Goal: Information Seeking & Learning: Learn about a topic

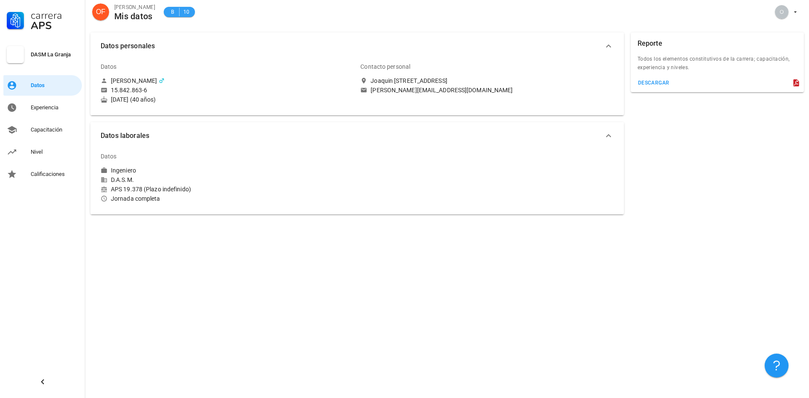
click at [179, 12] on div "B 10" at bounding box center [179, 12] width 21 height 9
click at [189, 11] on span "B 10" at bounding box center [179, 12] width 31 height 10
click at [40, 135] on div "Capacitación" at bounding box center [55, 130] width 48 height 14
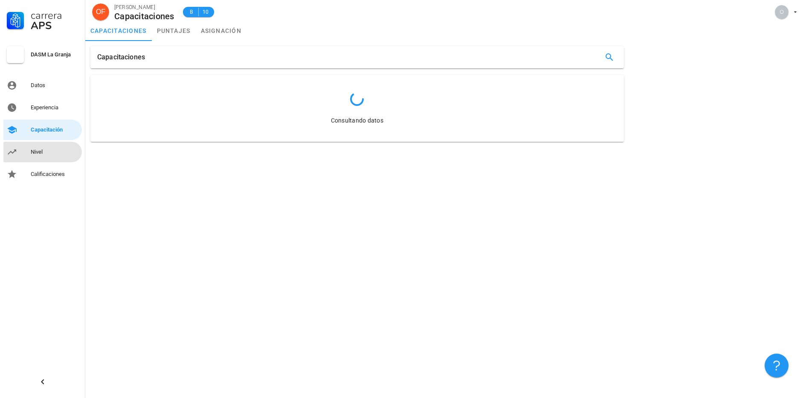
click at [38, 153] on div "Nivel" at bounding box center [55, 151] width 48 height 7
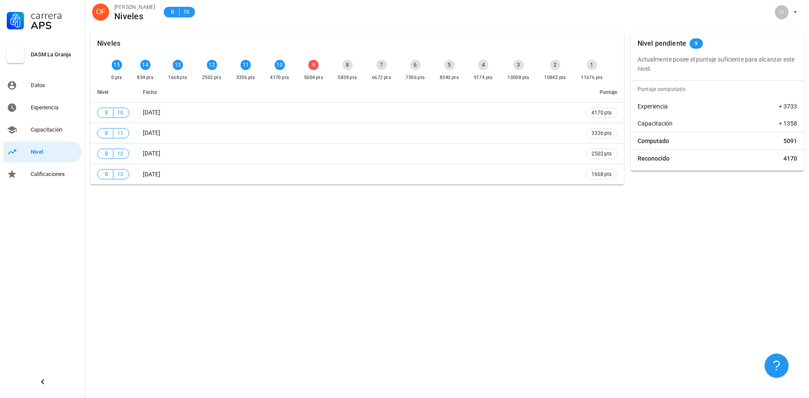
click at [309, 67] on div "9" at bounding box center [313, 65] width 10 height 10
click at [309, 70] on div "9 5004 pts" at bounding box center [314, 71] width 23 height 26
click at [599, 230] on div "Niveles 15 0 pts 14 834 pts 13 1668 pts 12 2502 pts 11 3336 pts 10 4170 pts 9 5…" at bounding box center [447, 212] width 724 height 370
click at [49, 128] on div "Capacitación" at bounding box center [55, 129] width 48 height 7
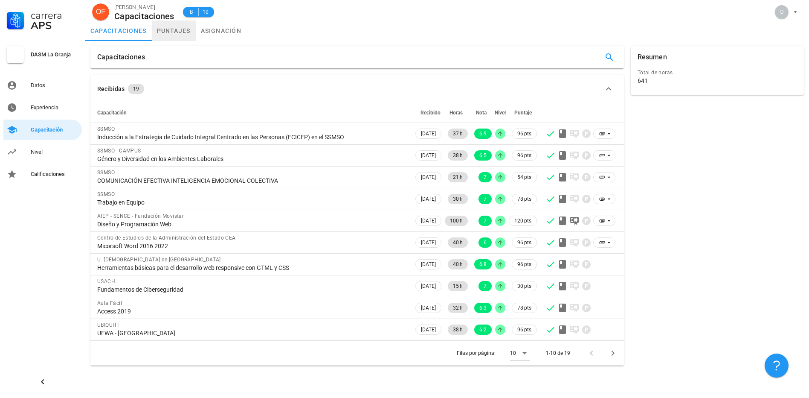
click at [176, 27] on link "puntajes" at bounding box center [174, 30] width 44 height 20
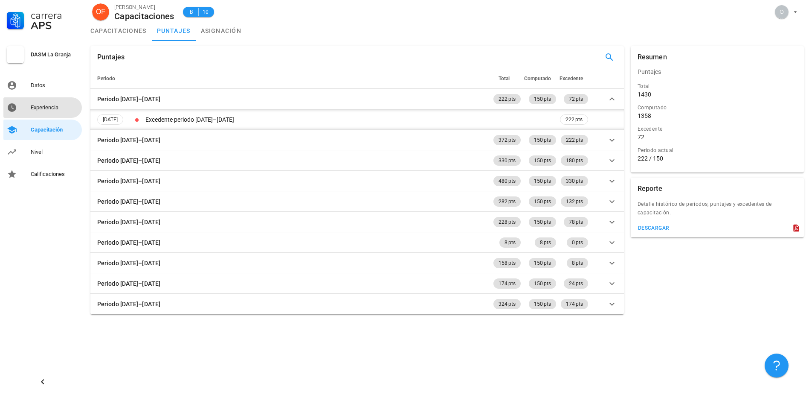
click at [38, 108] on div "Experiencia" at bounding box center [55, 107] width 48 height 7
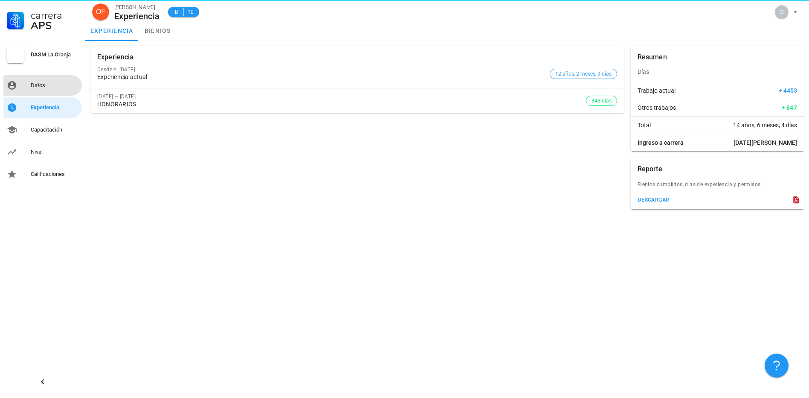
click at [38, 89] on div "Datos" at bounding box center [55, 86] width 48 height 14
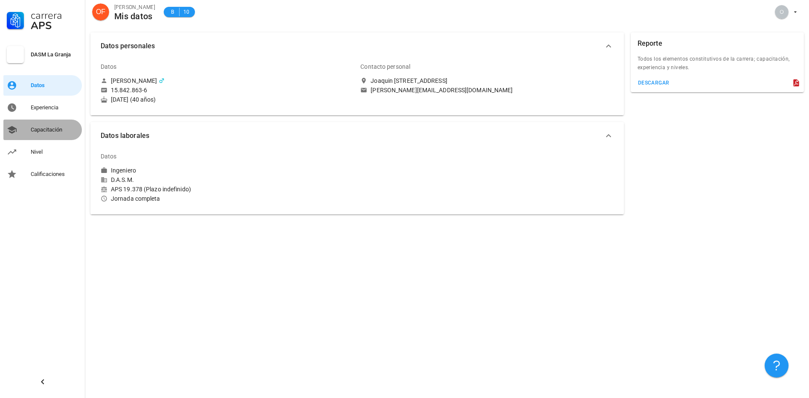
click at [44, 135] on div "Capacitación" at bounding box center [55, 130] width 48 height 14
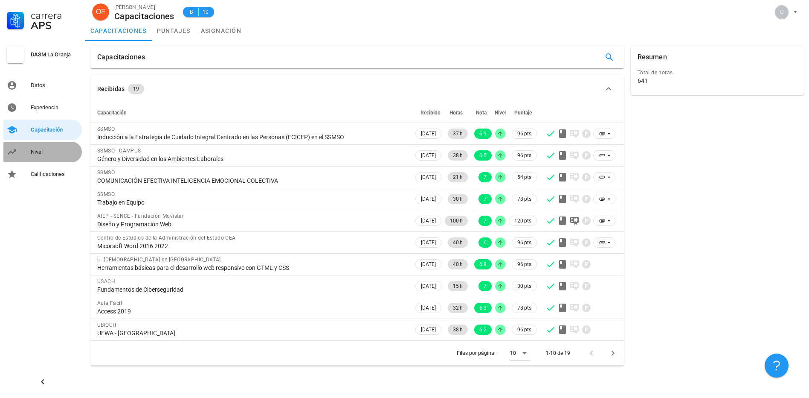
click at [32, 151] on div "Nivel" at bounding box center [55, 151] width 48 height 7
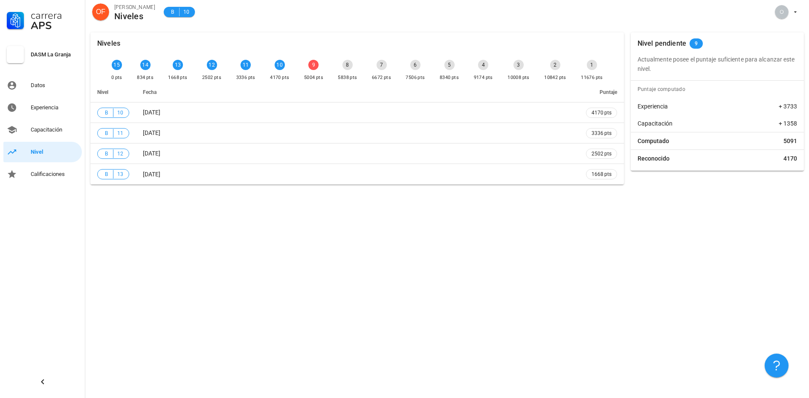
click at [309, 67] on div "9" at bounding box center [313, 65] width 10 height 10
click at [43, 135] on div "Capacitación" at bounding box center [55, 130] width 48 height 14
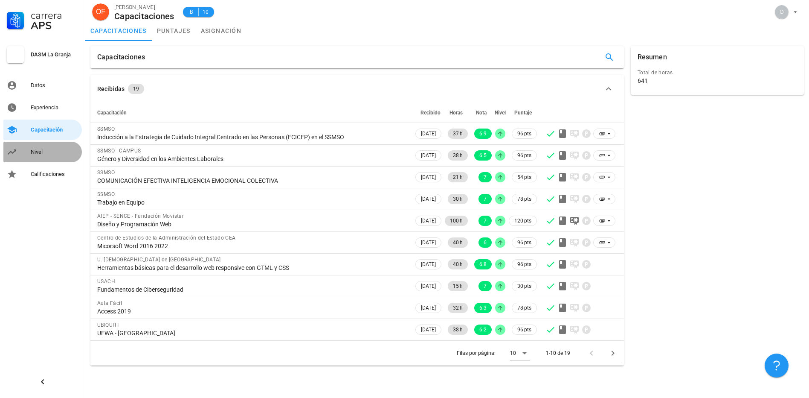
click at [39, 151] on div "Nivel" at bounding box center [55, 151] width 48 height 7
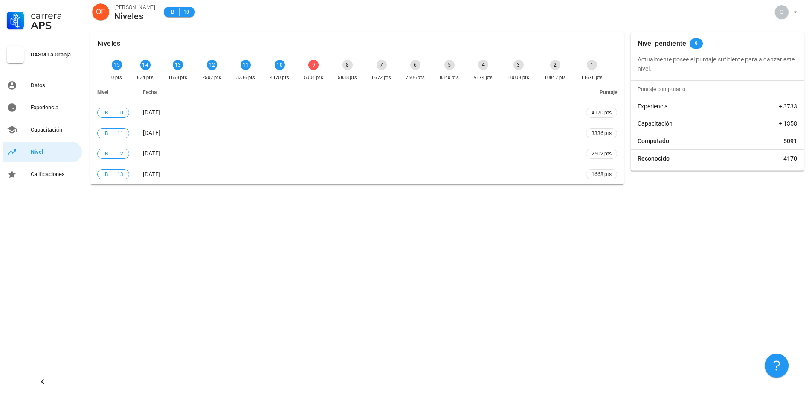
click at [771, 64] on p "Actualmente posee el puntaje suficiente para alcanzar este nivel." at bounding box center [718, 64] width 160 height 19
click at [698, 44] on span "9" at bounding box center [696, 43] width 13 height 10
click at [782, 12] on div "avatar" at bounding box center [782, 12] width 14 height 14
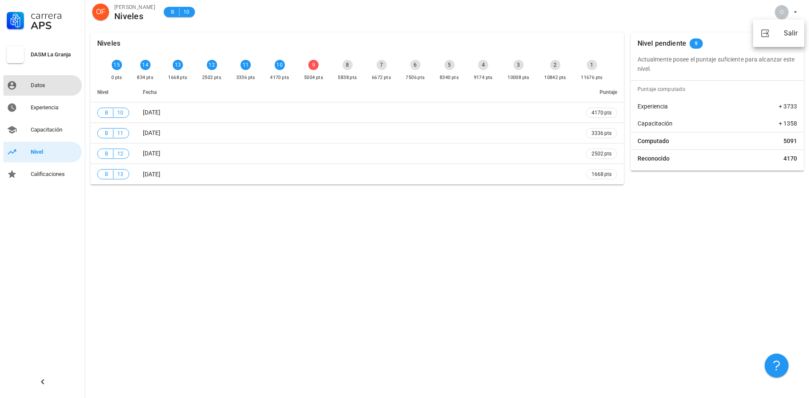
click at [32, 86] on div "Datos" at bounding box center [55, 85] width 48 height 7
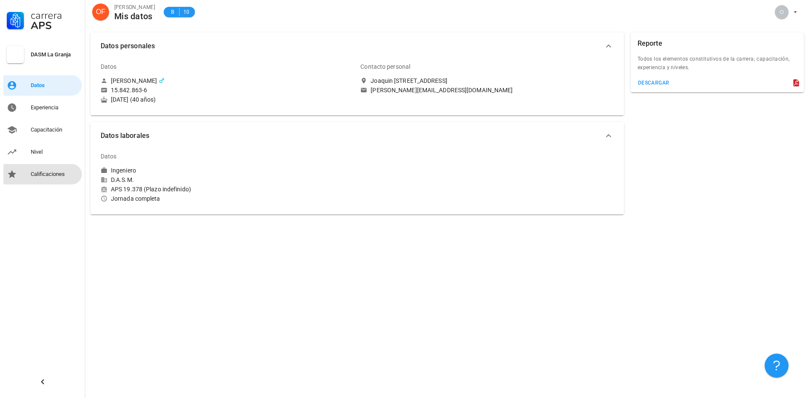
click at [41, 177] on div "Calificaciones" at bounding box center [55, 174] width 48 height 14
